Goal: Task Accomplishment & Management: Use online tool/utility

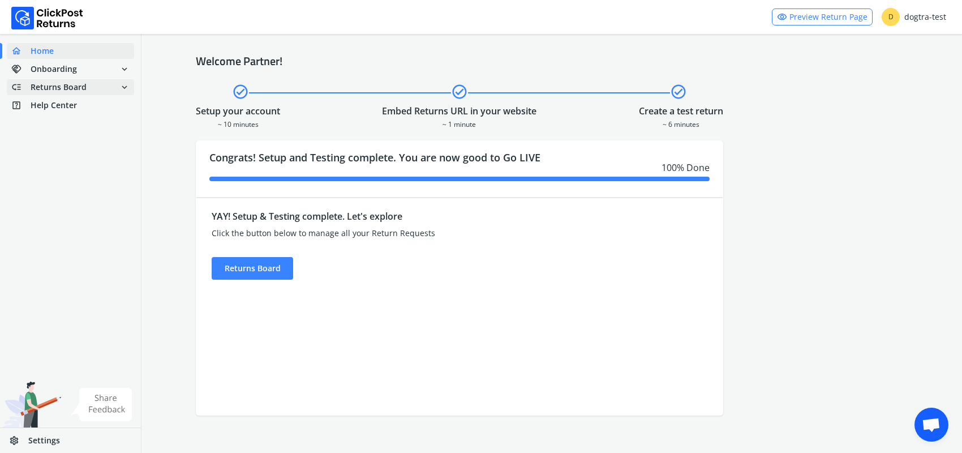
click at [60, 88] on span "Returns Board" at bounding box center [59, 86] width 56 height 11
click at [70, 108] on link "done Self shipped orders" at bounding box center [77, 108] width 141 height 16
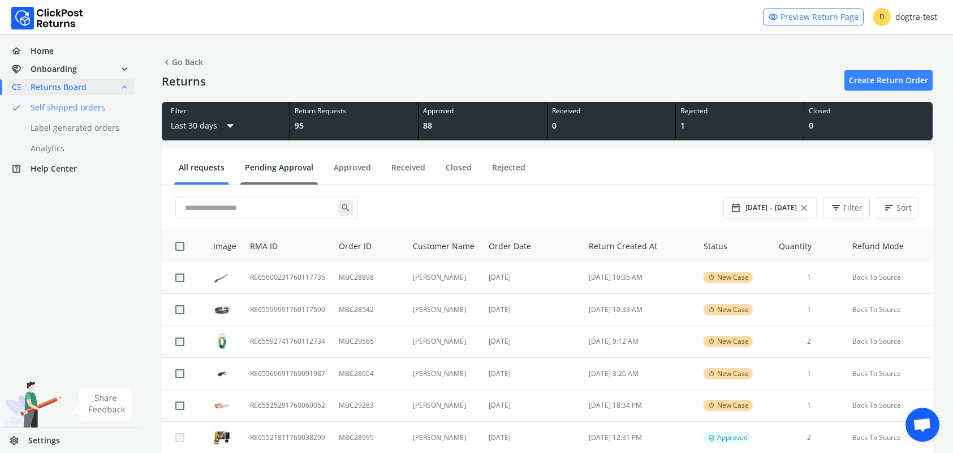
click at [282, 170] on link "Pending Approval" at bounding box center [279, 172] width 78 height 20
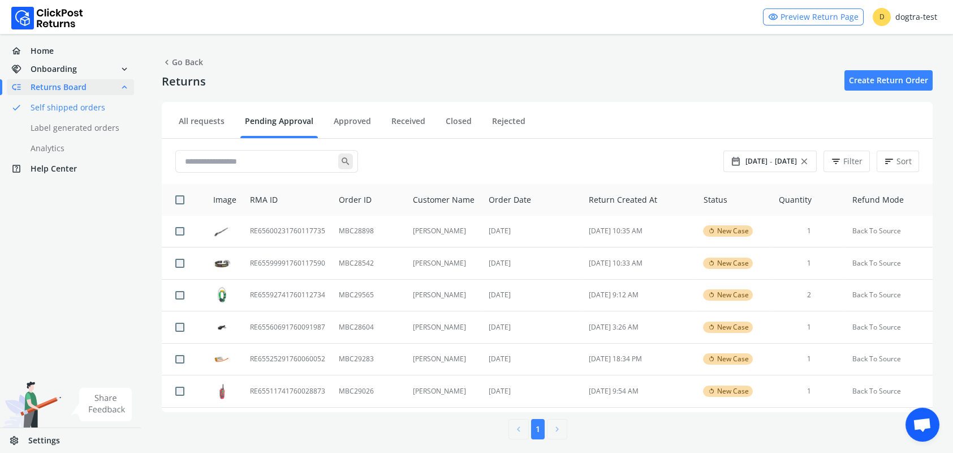
click at [896, 49] on div "chevron_left Go Back Returns Create Return Order Filter Last 30 days arrow_drop…" at bounding box center [547, 247] width 812 height 426
click at [272, 325] on td "RE65560691760091987" at bounding box center [287, 327] width 89 height 32
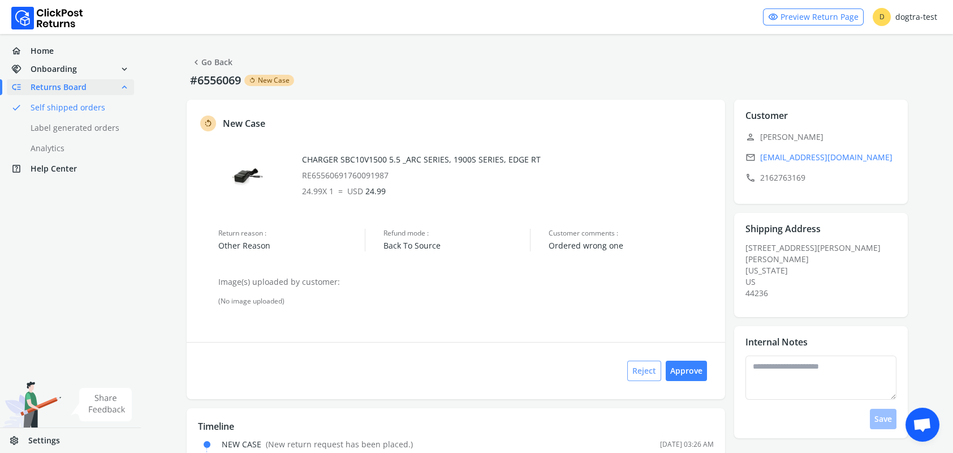
click at [641, 371] on button "Reject" at bounding box center [645, 370] width 34 height 20
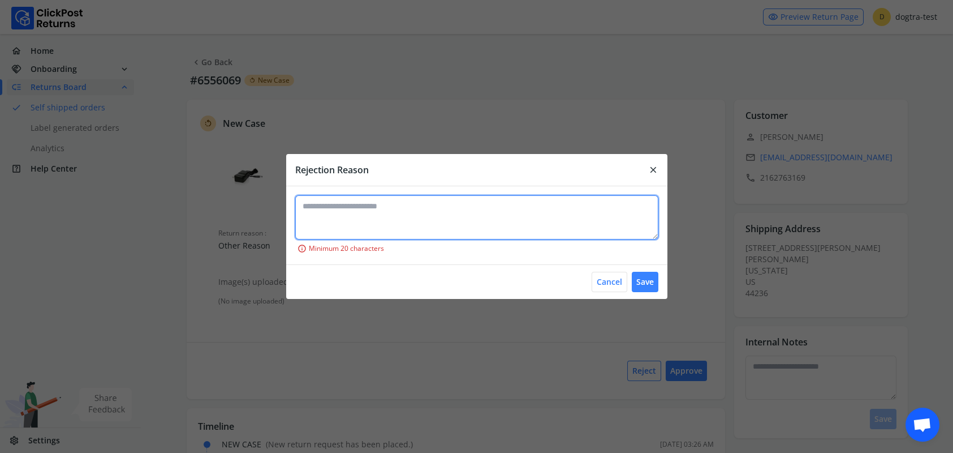
click at [367, 210] on textarea at bounding box center [476, 217] width 363 height 44
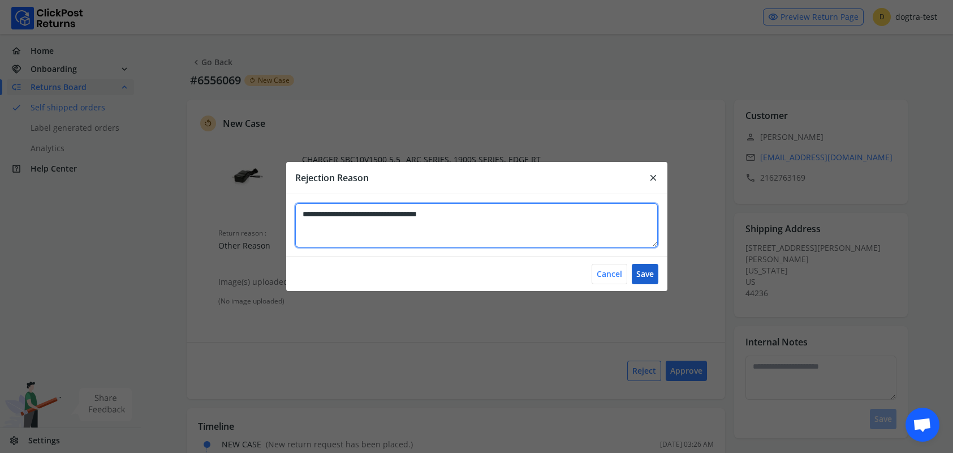
type textarea "**********"
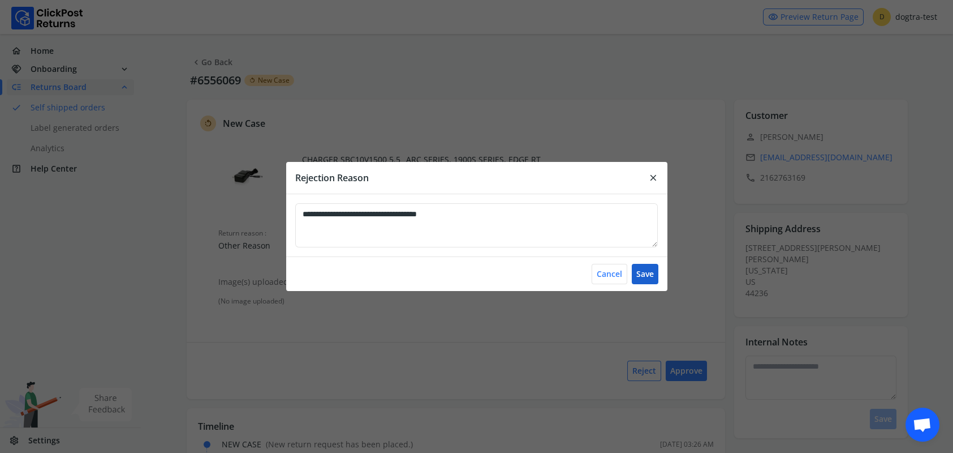
click at [642, 275] on button "Save" at bounding box center [645, 274] width 27 height 20
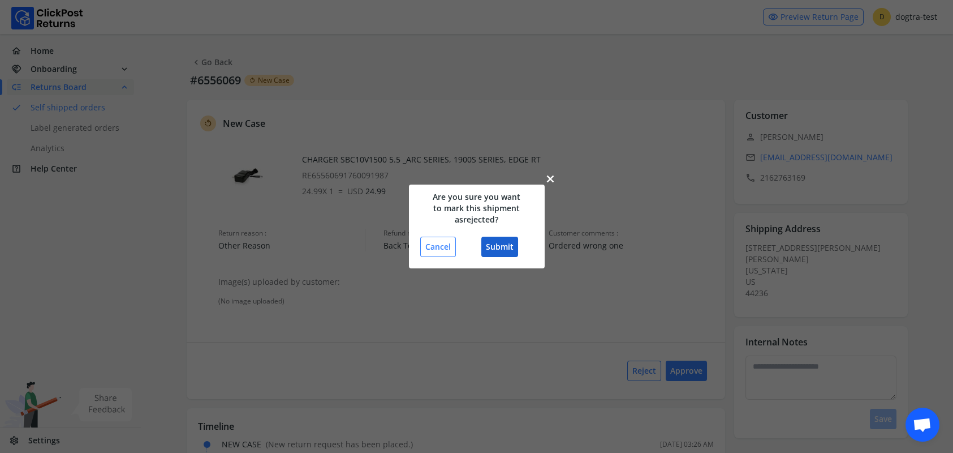
click at [495, 243] on button "Submit" at bounding box center [500, 247] width 37 height 20
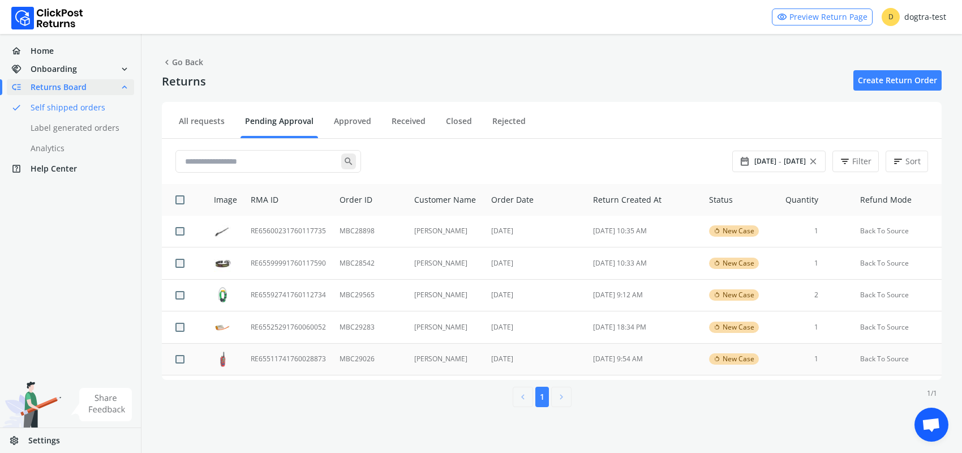
click at [271, 356] on td "RE65511741760028873" at bounding box center [288, 359] width 89 height 32
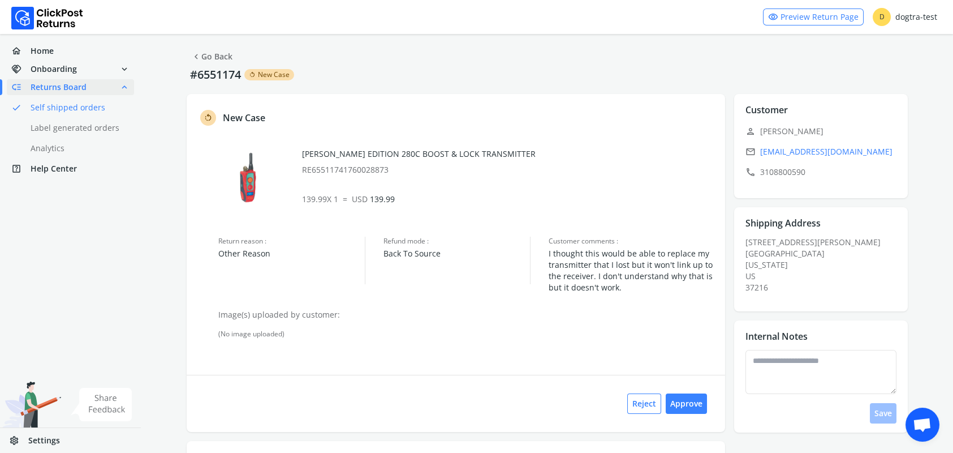
scroll to position [1, 0]
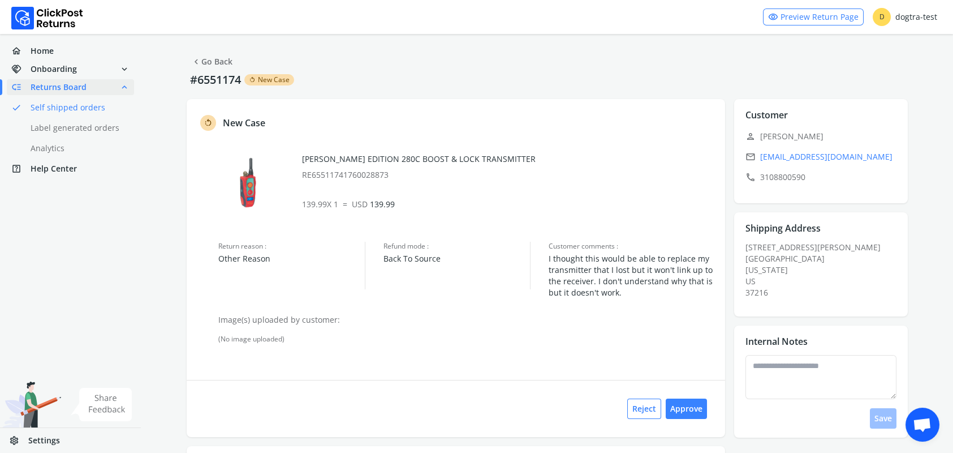
click at [209, 59] on link "chevron_left Go Back" at bounding box center [211, 62] width 41 height 16
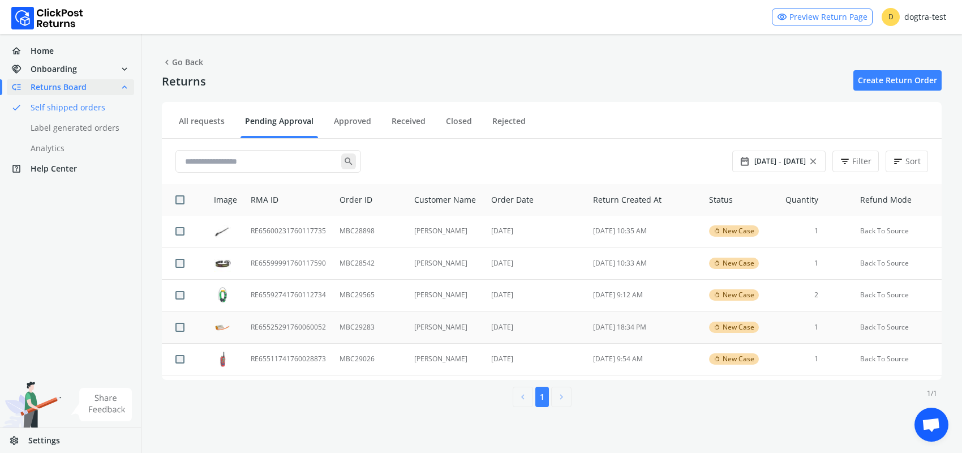
click at [281, 329] on td "RE65525291760060052" at bounding box center [288, 327] width 89 height 32
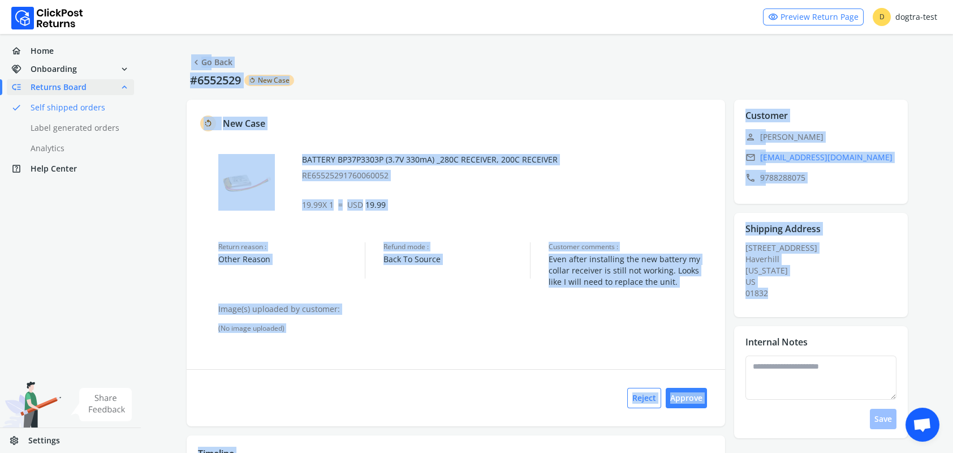
drag, startPoint x: 183, startPoint y: 58, endPoint x: 853, endPoint y: 294, distance: 710.3
click at [859, 294] on div "chevron_left Go Back #6552529 rotate_left New Case rotate_left New Case BATTERY…" at bounding box center [547, 270] width 812 height 472
copy div "chevron_left Go Back #6552529 rotate_left New Case rotate_left New Case BATTERY…"
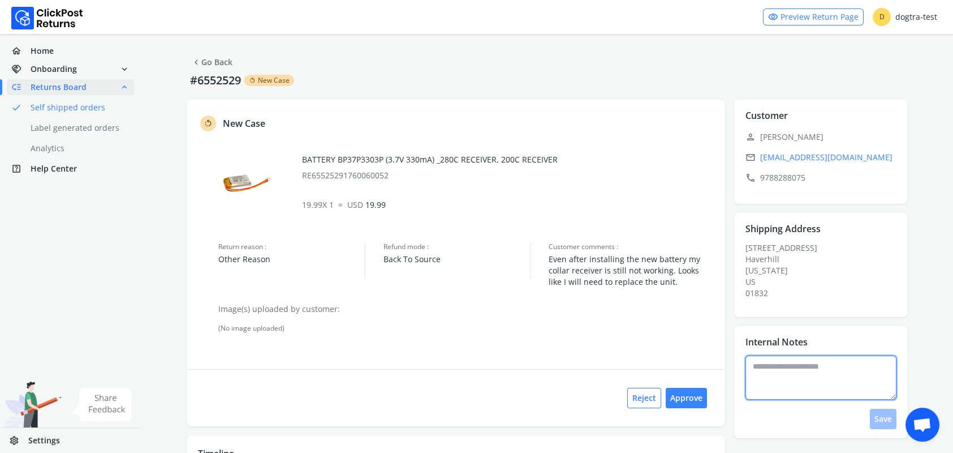
click at [788, 377] on textarea at bounding box center [821, 377] width 151 height 44
type textarea "**********"
click at [880, 416] on button "Save" at bounding box center [883, 419] width 27 height 20
click at [61, 109] on link "done Self shipped orders" at bounding box center [77, 108] width 141 height 16
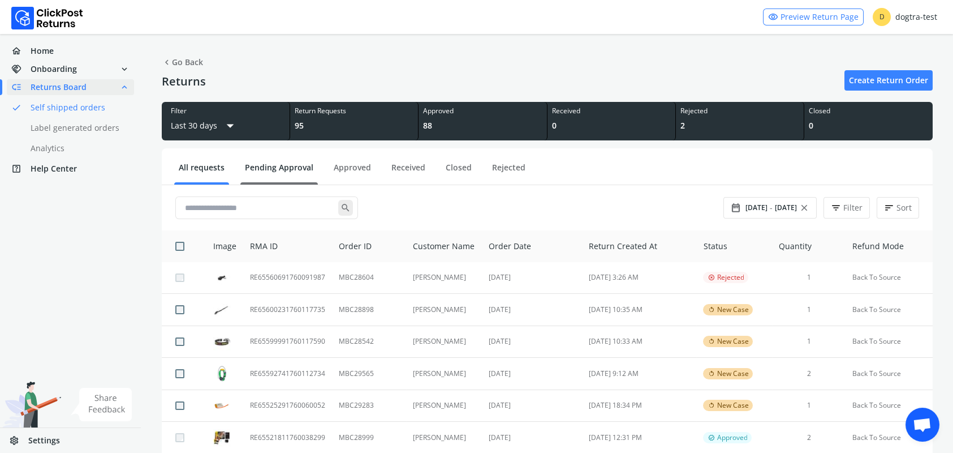
click at [291, 162] on link "Pending Approval" at bounding box center [279, 172] width 78 height 20
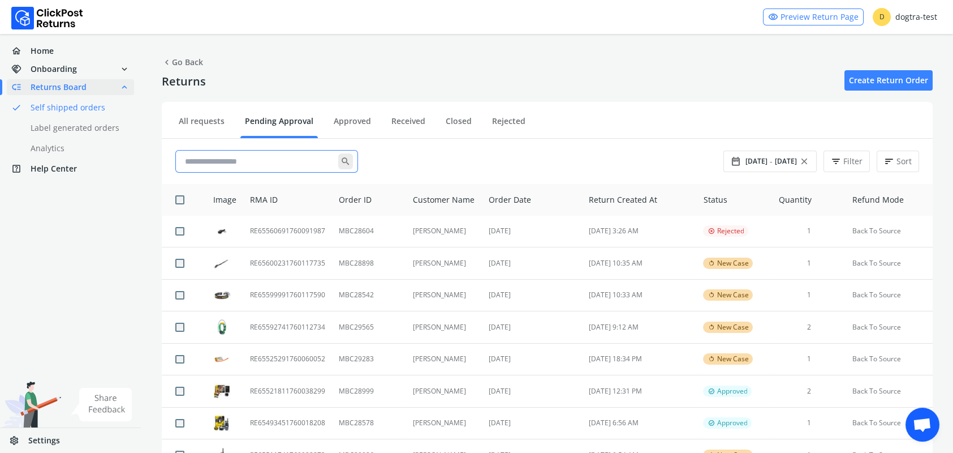
click at [288, 170] on input "text" at bounding box center [260, 161] width 158 height 20
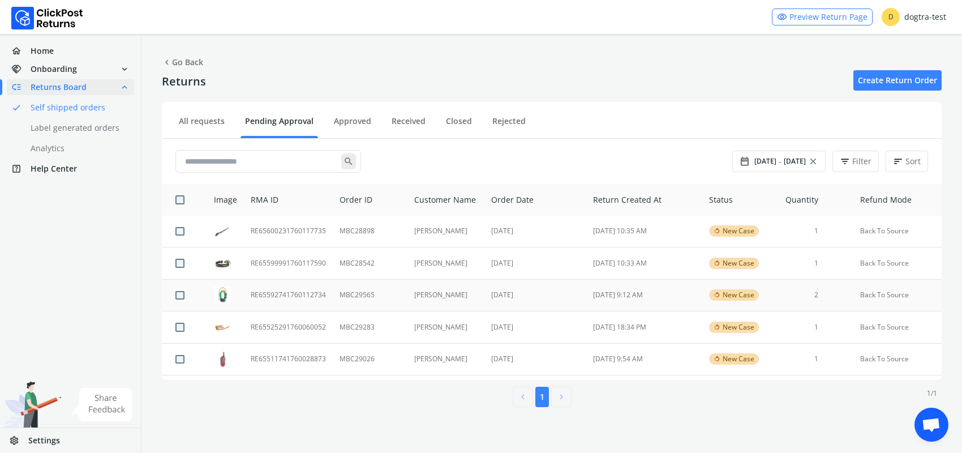
click at [285, 295] on td "RE65592741760112734" at bounding box center [288, 295] width 89 height 32
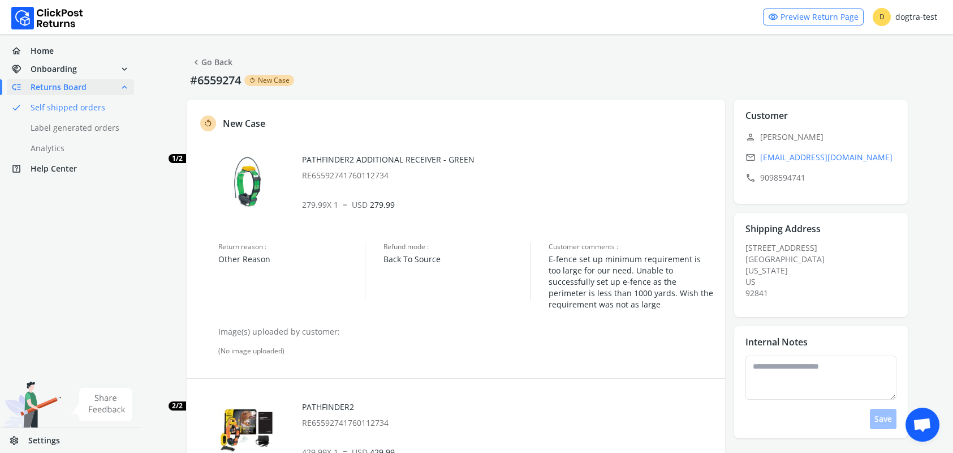
click at [61, 263] on div "home Home handshake Onboarding expand_more low_priority Returns Board expand_le…" at bounding box center [70, 243] width 141 height 419
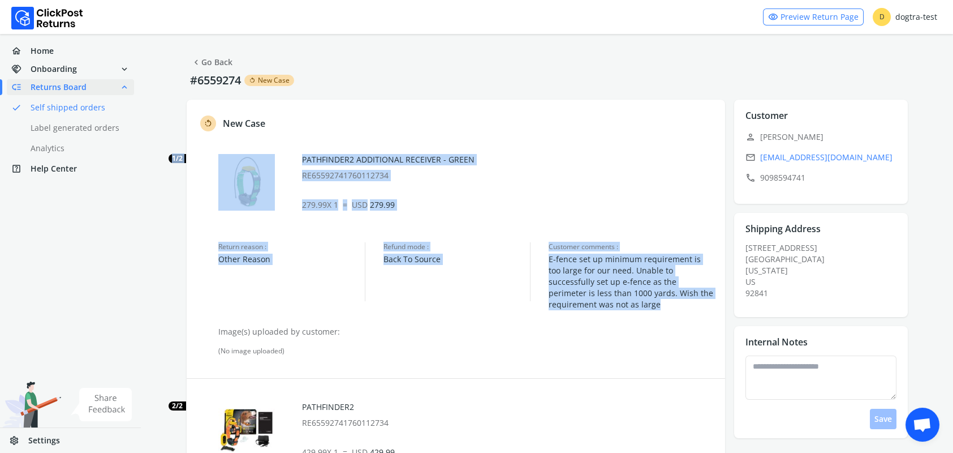
drag, startPoint x: 217, startPoint y: 154, endPoint x: 663, endPoint y: 306, distance: 471.0
click at [663, 306] on div "rotate_left New Case 1/2 PATHFINDER2 ADDITIONAL RECEIVER - GREEN RE655927417601…" at bounding box center [456, 380] width 539 height 560
copy div "1/2 PATHFINDER2 ADDITIONAL RECEIVER - GREEN RE65592741760112734 279.99 X 1 = US…"
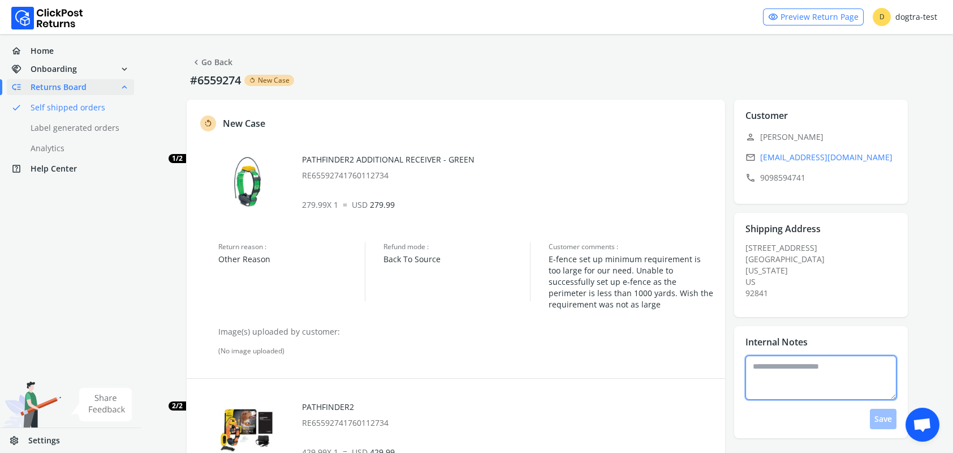
click at [784, 370] on textarea at bounding box center [821, 377] width 151 height 44
type textarea "**********"
click at [878, 416] on button "Save" at bounding box center [883, 419] width 27 height 20
click at [224, 63] on link "chevron_left Go Back" at bounding box center [211, 62] width 41 height 16
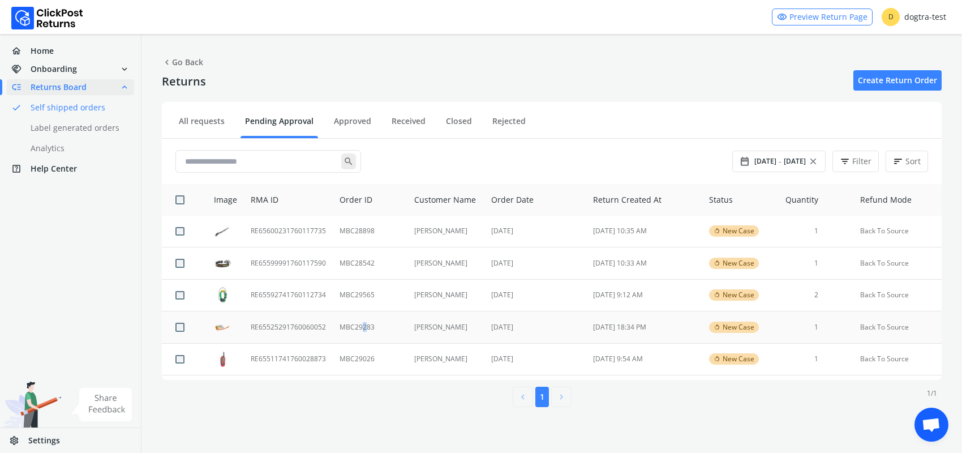
click at [363, 327] on td "MBC29283" at bounding box center [370, 327] width 75 height 32
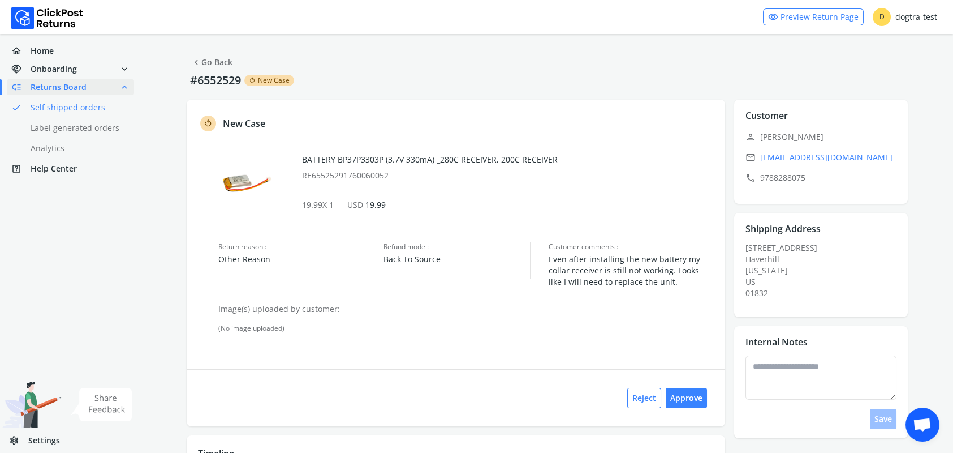
click at [214, 61] on link "chevron_left Go Back" at bounding box center [211, 62] width 41 height 16
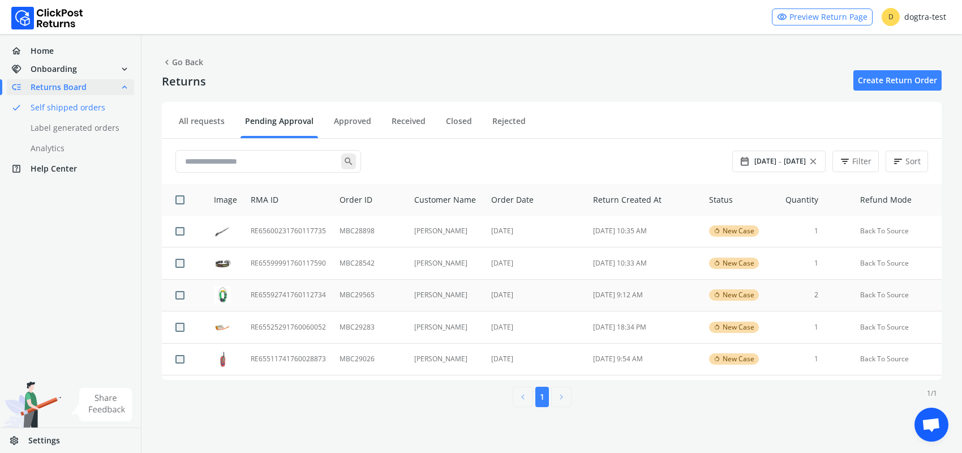
click at [289, 293] on td "RE65592741760112734" at bounding box center [288, 295] width 89 height 32
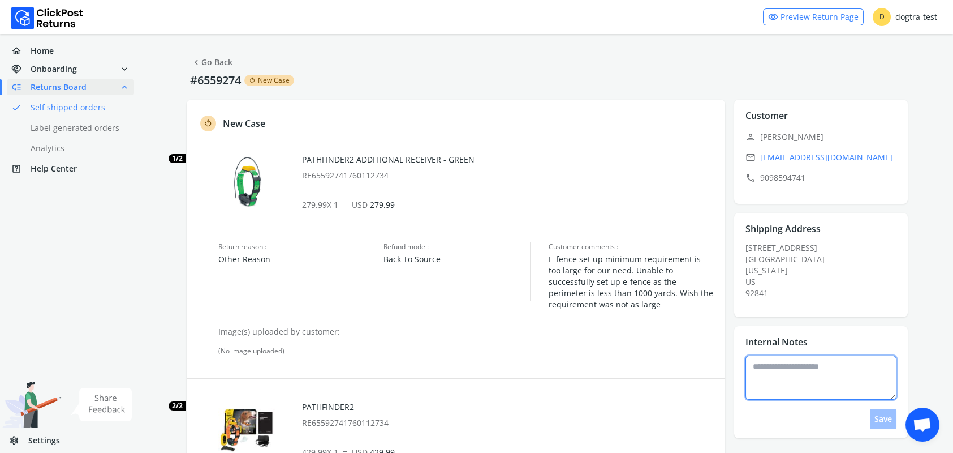
click at [803, 371] on textarea at bounding box center [821, 377] width 151 height 44
